Goal: Find contact information: Find contact information

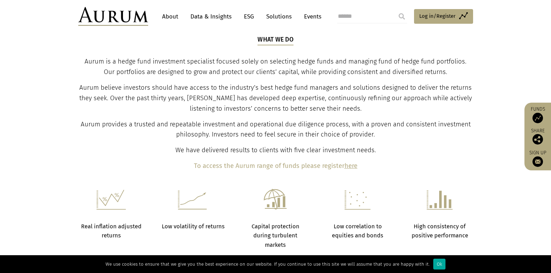
scroll to position [245, 0]
click at [175, 17] on link "About" at bounding box center [170, 16] width 23 height 13
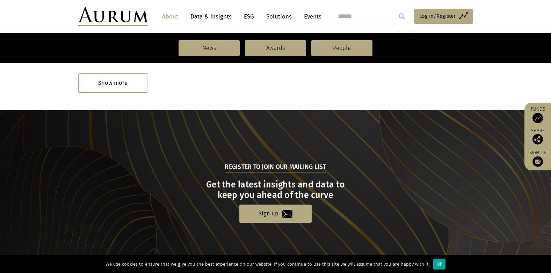
scroll to position [665, 0]
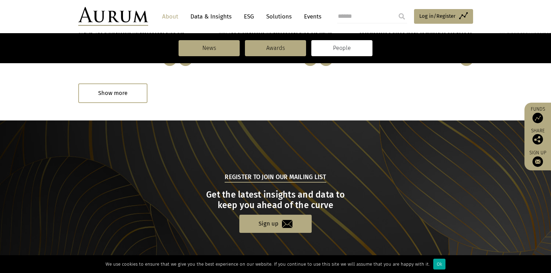
click at [349, 46] on link "People" at bounding box center [341, 48] width 61 height 16
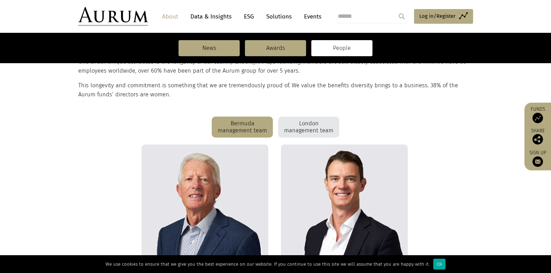
scroll to position [140, 0]
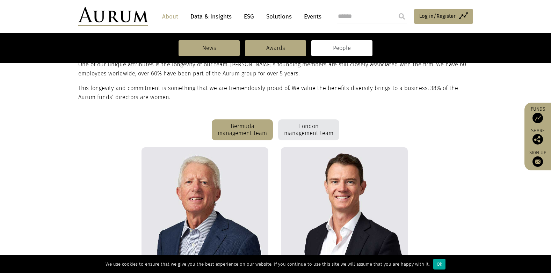
click at [317, 127] on div "London management team" at bounding box center [308, 130] width 61 height 21
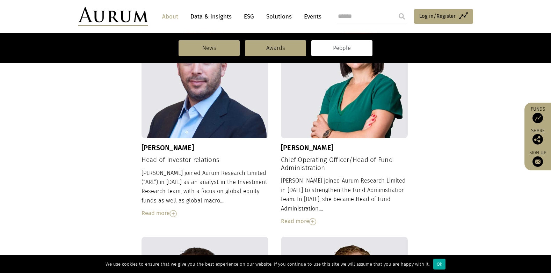
scroll to position [525, 0]
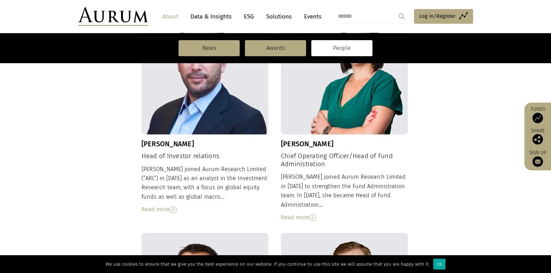
click at [156, 205] on div "Read more" at bounding box center [205, 209] width 127 height 9
click at [156, 198] on div "[PERSON_NAME] joined Aurum Research Limited (“ARL”) in [DATE] as an analyst in …" at bounding box center [205, 190] width 127 height 50
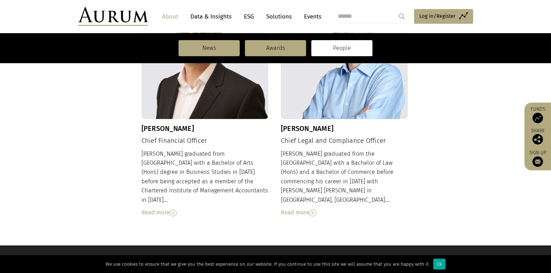
scroll to position [925, 0]
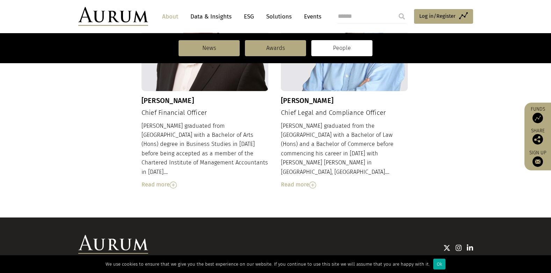
click at [336, 271] on link "Contact" at bounding box center [333, 274] width 17 height 6
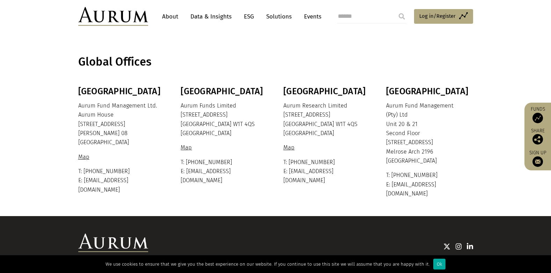
scroll to position [177, 0]
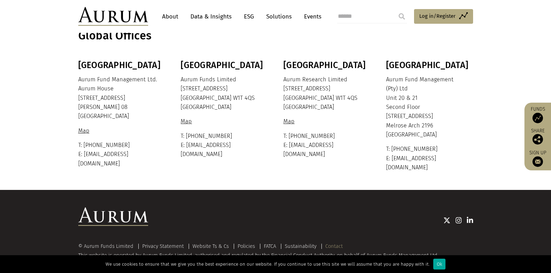
click at [331, 243] on link "Contact" at bounding box center [333, 246] width 17 height 6
